Goal: Task Accomplishment & Management: Manage account settings

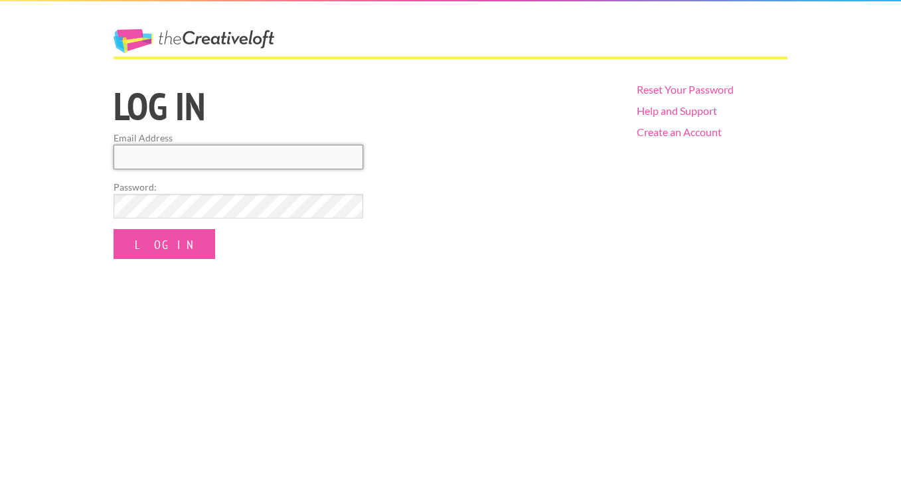
click at [183, 155] on input "Email Address" at bounding box center [239, 157] width 250 height 25
type input "[EMAIL_ADDRESS][DOMAIN_NAME]"
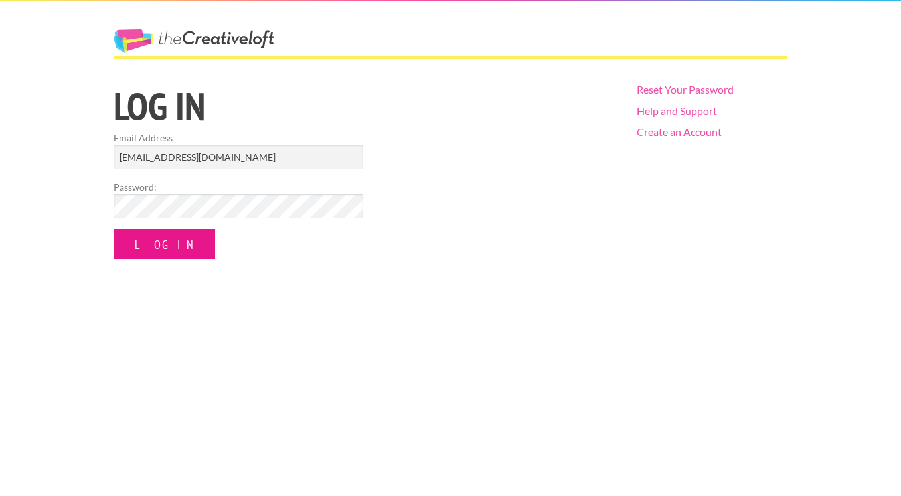
click at [154, 241] on input "Log In" at bounding box center [165, 244] width 102 height 30
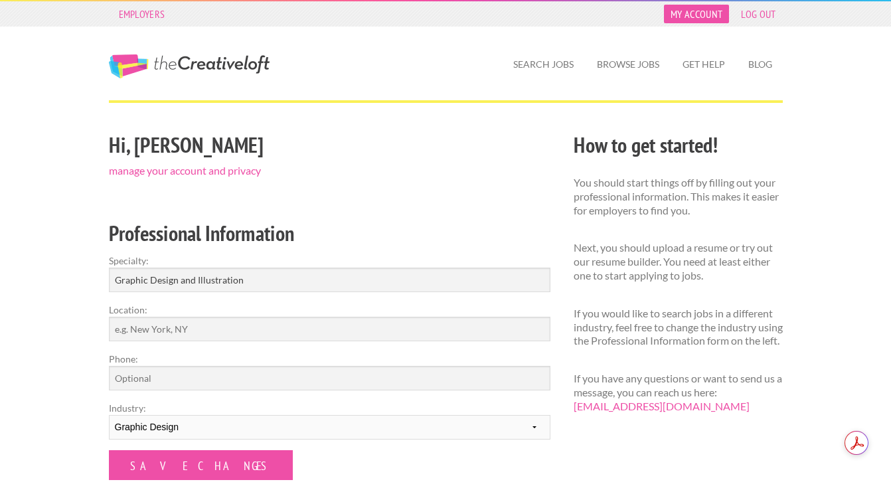
click at [703, 19] on link "My Account" at bounding box center [696, 14] width 65 height 19
click at [704, 13] on link "My Account" at bounding box center [696, 14] width 65 height 19
click at [192, 169] on link "manage your account and privacy" at bounding box center [185, 170] width 152 height 13
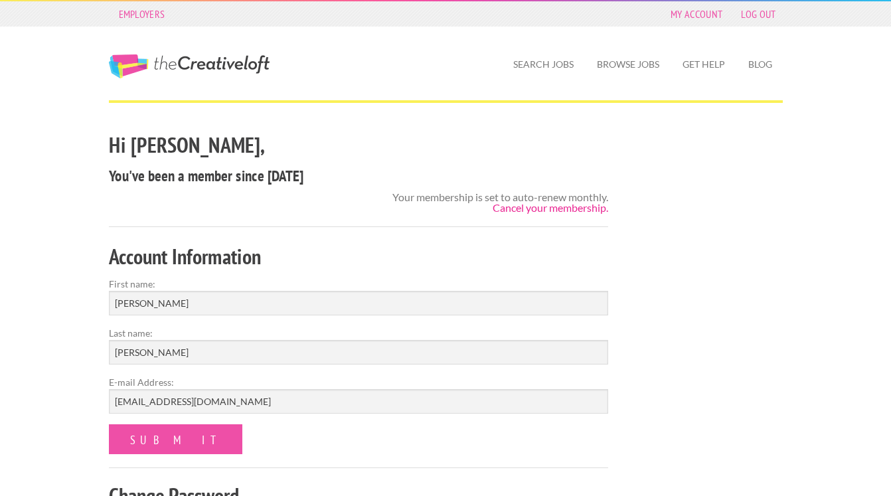
click at [541, 211] on link "Cancel your membership." at bounding box center [551, 207] width 116 height 13
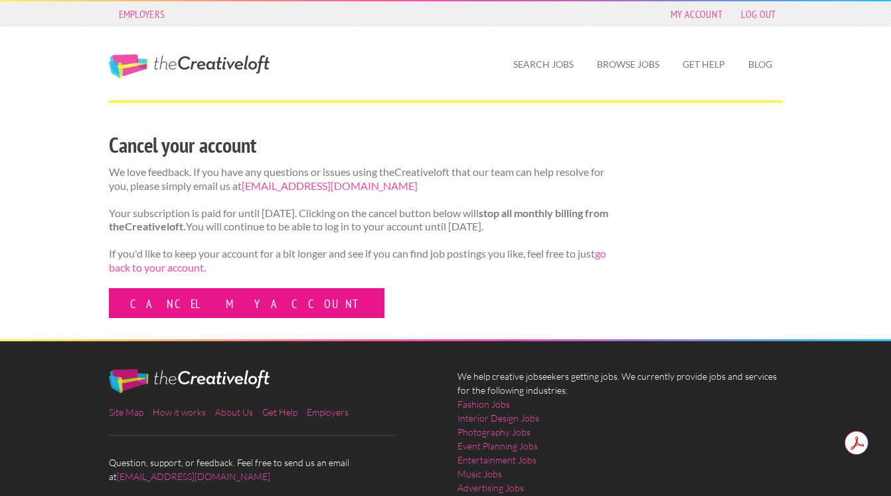
click at [126, 306] on link "Cancel my account" at bounding box center [247, 303] width 276 height 30
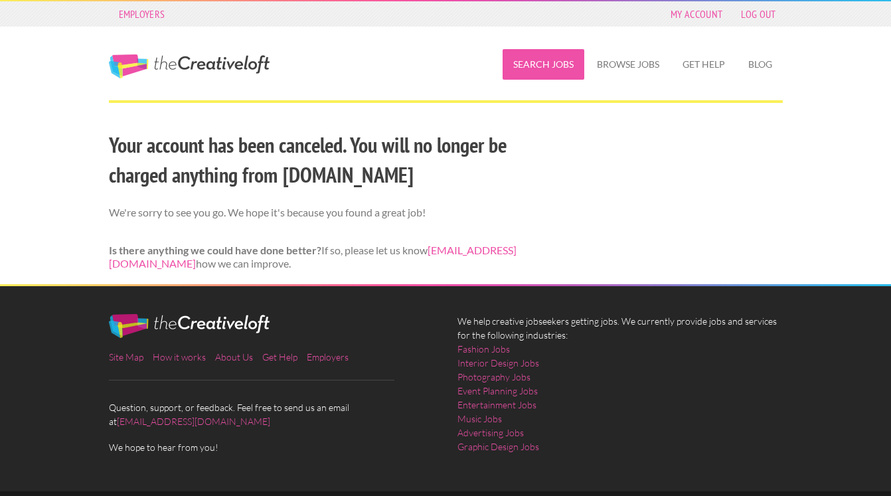
click at [570, 58] on link "Search Jobs" at bounding box center [544, 64] width 82 height 31
